Goal: Information Seeking & Learning: Check status

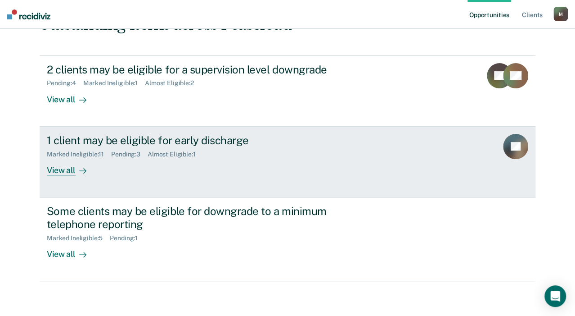
scroll to position [80, 0]
click at [210, 140] on div "1 client may be eligible for early discharge" at bounding box center [205, 140] width 316 height 13
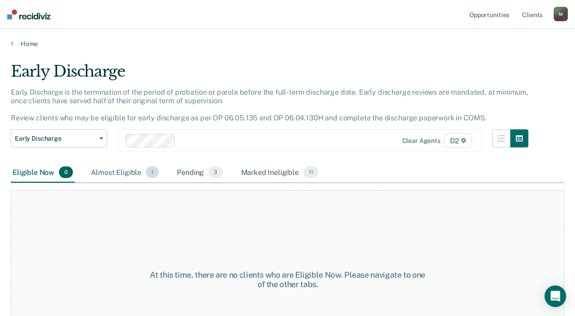
click at [125, 179] on div "Almost Eligible 1" at bounding box center [125, 173] width 72 height 20
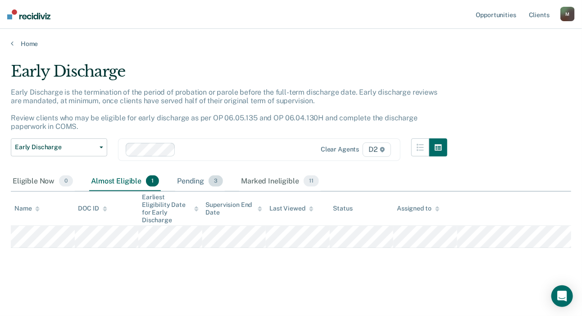
click at [186, 177] on div "Pending 3" at bounding box center [200, 182] width 50 height 20
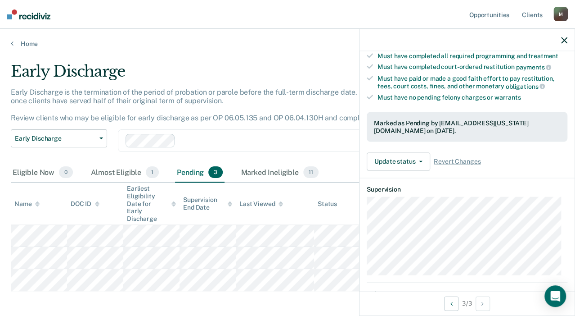
scroll to position [309, 0]
